Goal: Task Accomplishment & Management: Manage account settings

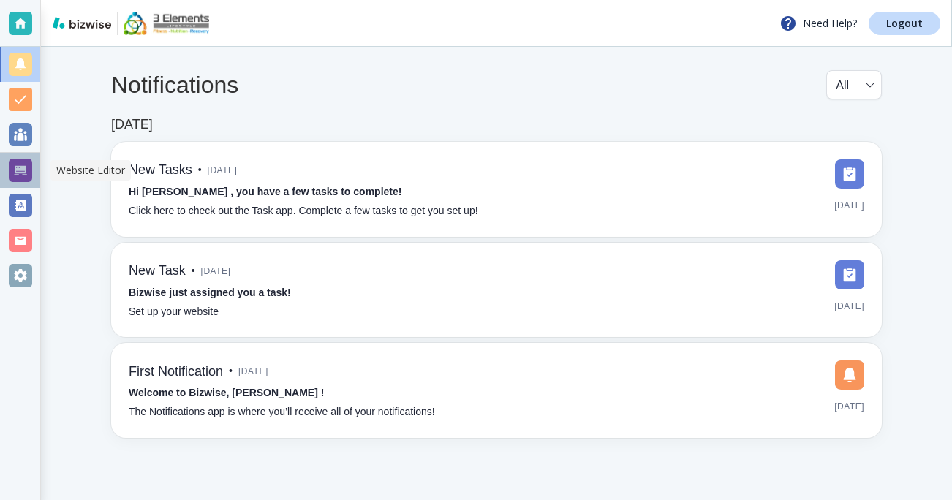
click at [23, 162] on div at bounding box center [20, 170] width 23 height 23
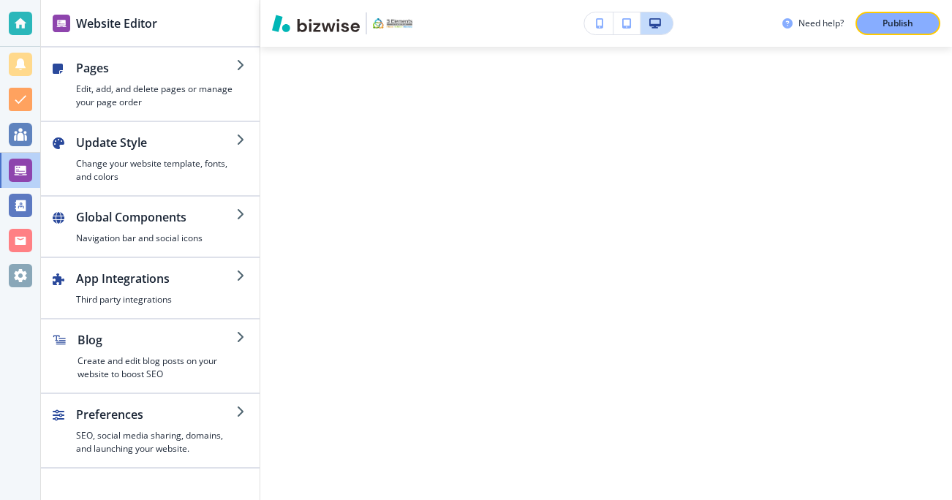
scroll to position [6440, 0]
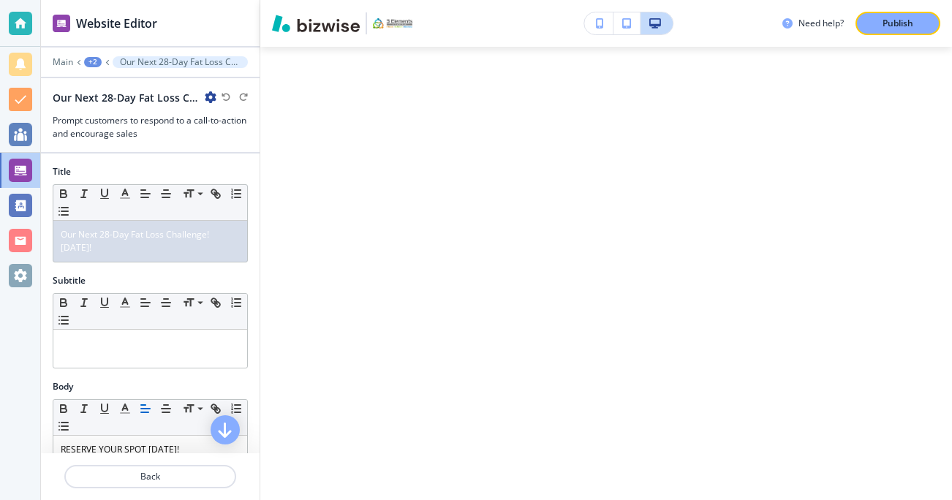
scroll to position [6516, 0]
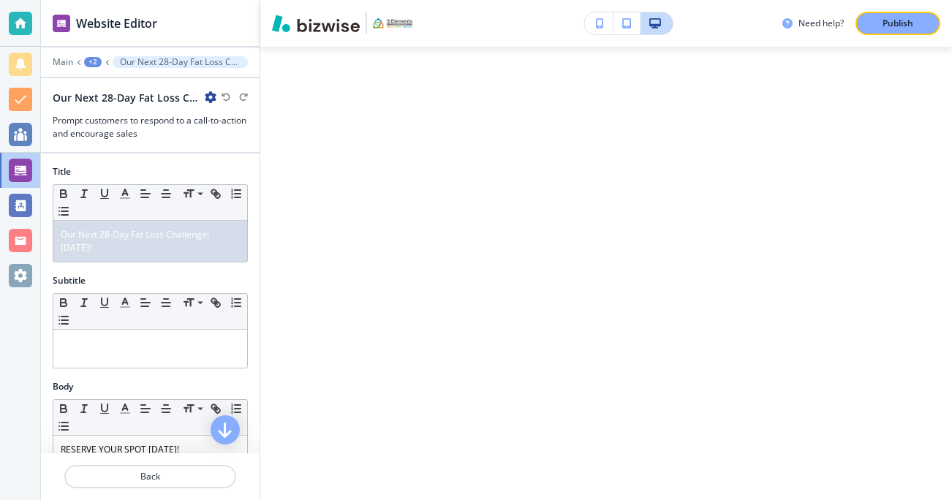
scroll to position [6441, 0]
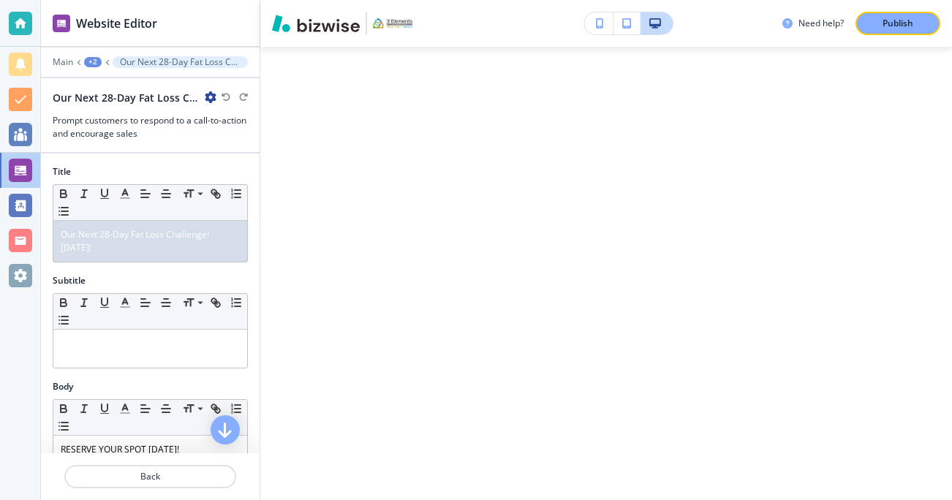
drag, startPoint x: 459, startPoint y: 319, endPoint x: 597, endPoint y: 316, distance: 138.2
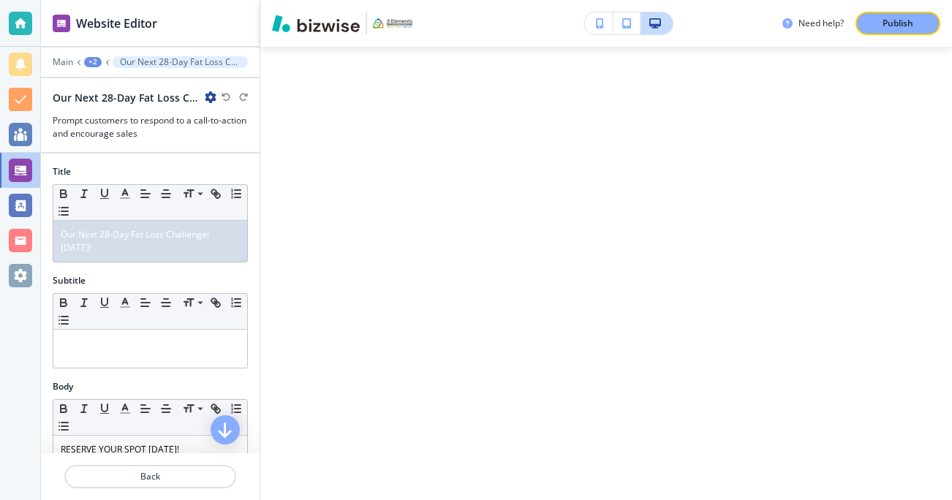
click at [165, 102] on h2 "Our Next 28-Day Fat Loss Challenge![DATE]!" at bounding box center [126, 97] width 146 height 15
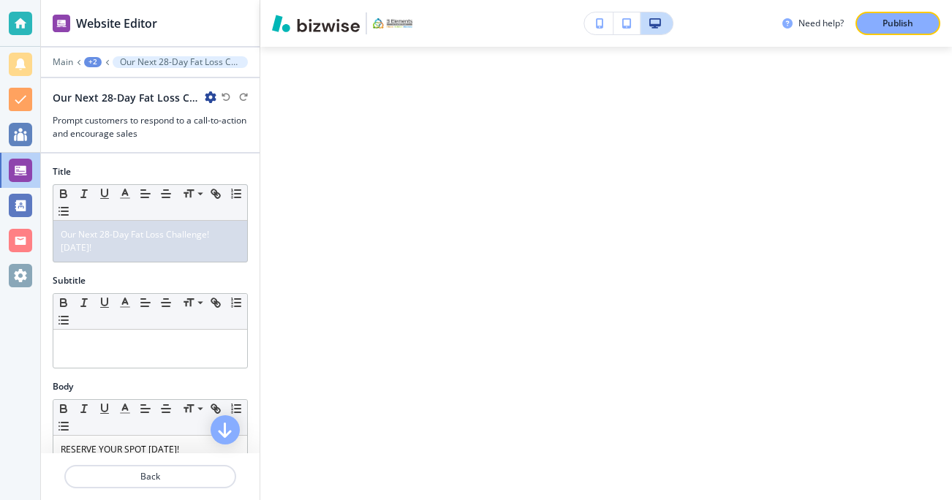
click at [178, 96] on h2 "Our Next 28-Day Fat Loss Challenge![DATE]!" at bounding box center [126, 97] width 146 height 15
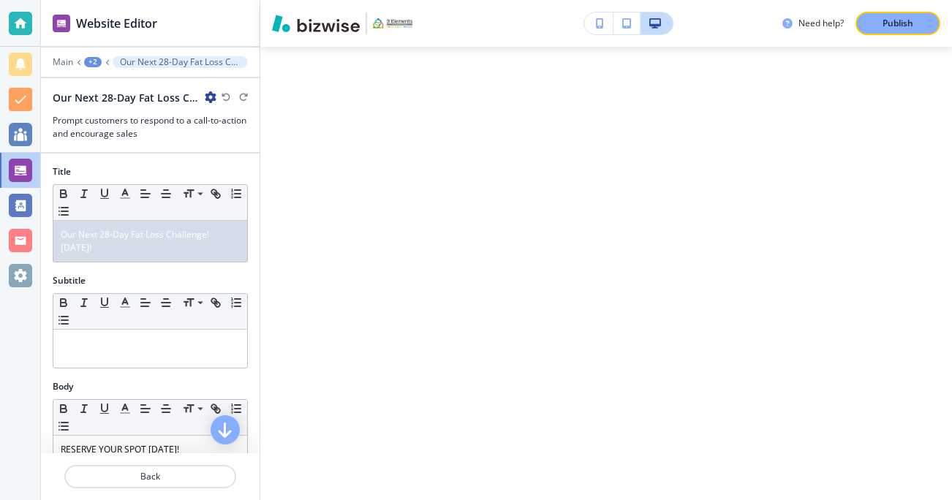
scroll to position [6424, 0]
